Goal: Transaction & Acquisition: Purchase product/service

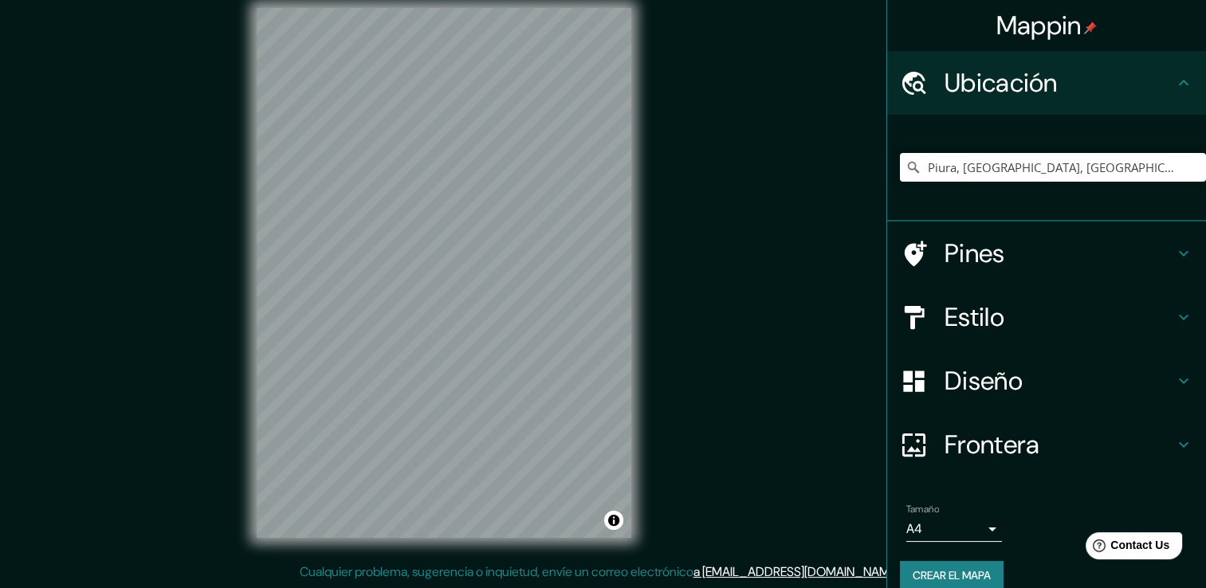
click at [649, 435] on div "© Mapbox © OpenStreetMap Improve this map" at bounding box center [443, 272] width 425 height 580
click at [1013, 167] on input "Piura, Departamento de Piura, Perú" at bounding box center [1053, 167] width 306 height 29
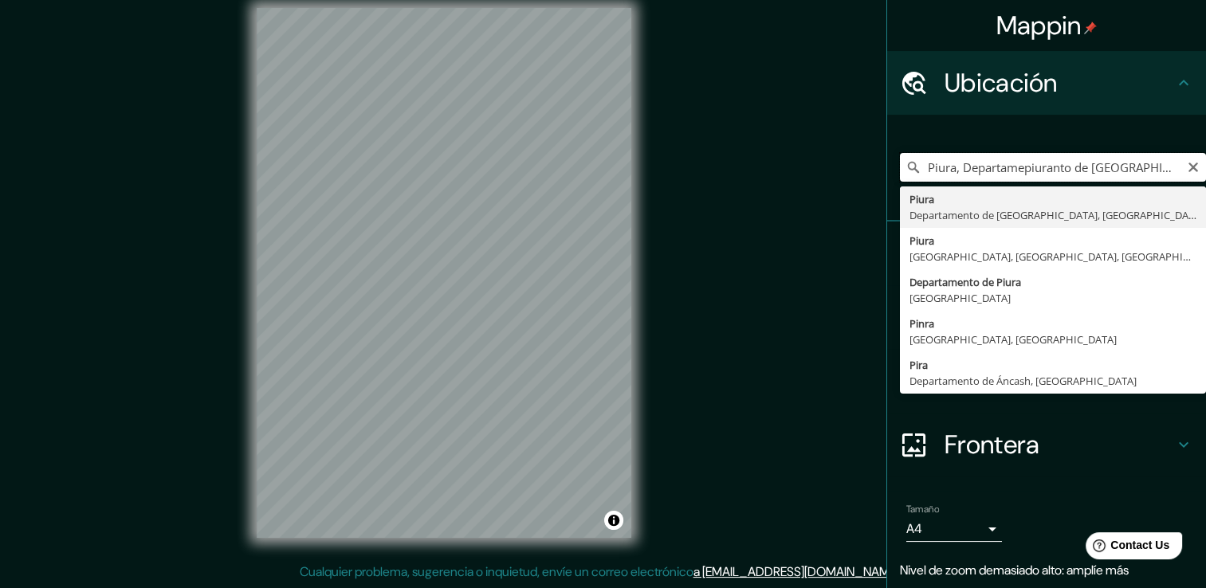
type input "Piura, Departamento de Piura, Perú"
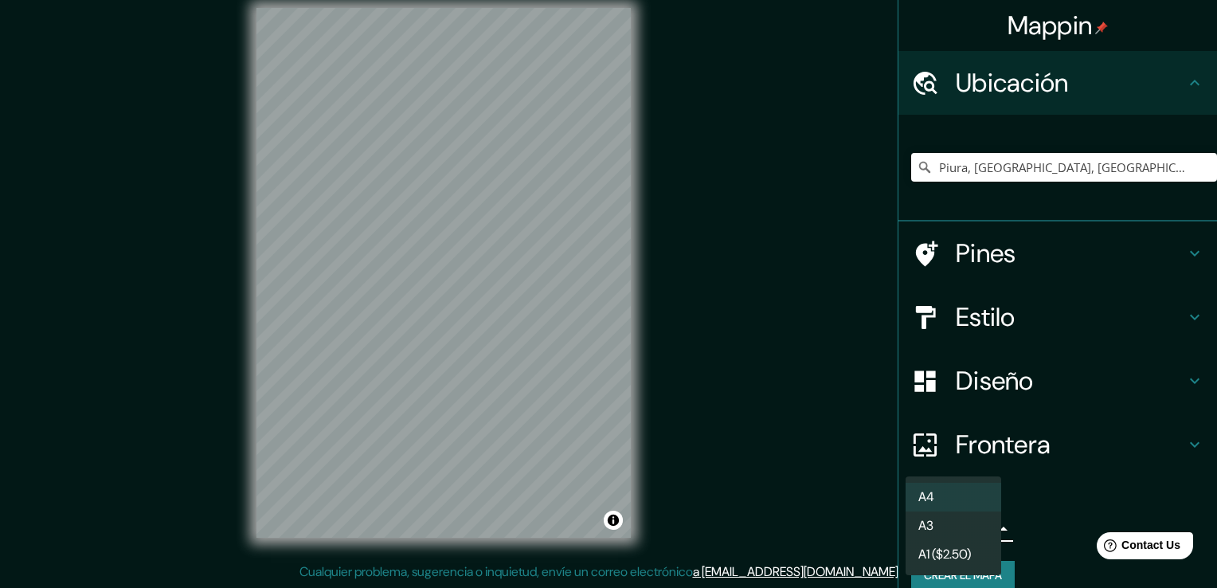
click at [916, 523] on body "Mappin Ubicación Piura, Departamento de Piura, Perú Piura Departamento de Piura…" at bounding box center [608, 276] width 1217 height 588
click at [829, 498] on div at bounding box center [608, 294] width 1217 height 588
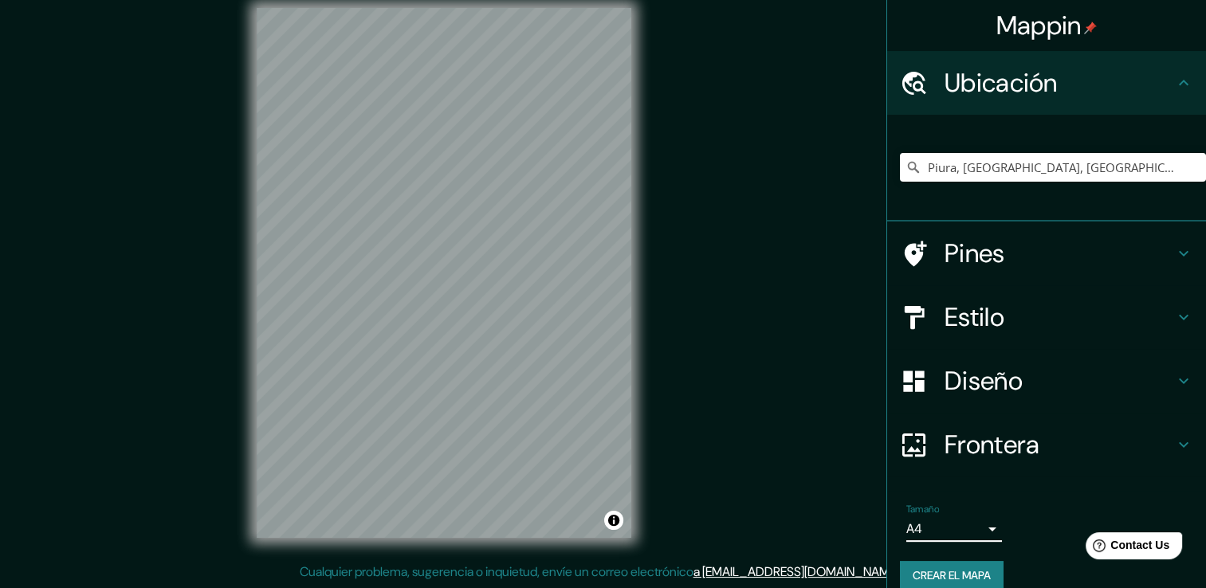
click at [958, 572] on font "Crear el mapa" at bounding box center [951, 576] width 78 height 20
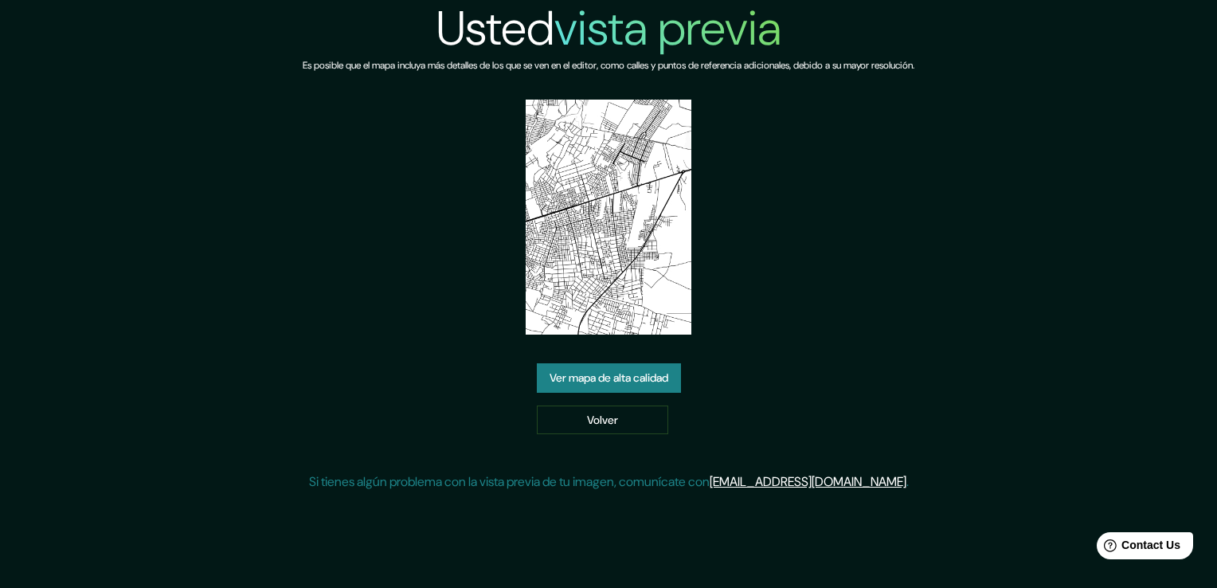
click at [543, 363] on link "Ver mapa de alta calidad" at bounding box center [609, 377] width 144 height 29
